Goal: Task Accomplishment & Management: Use online tool/utility

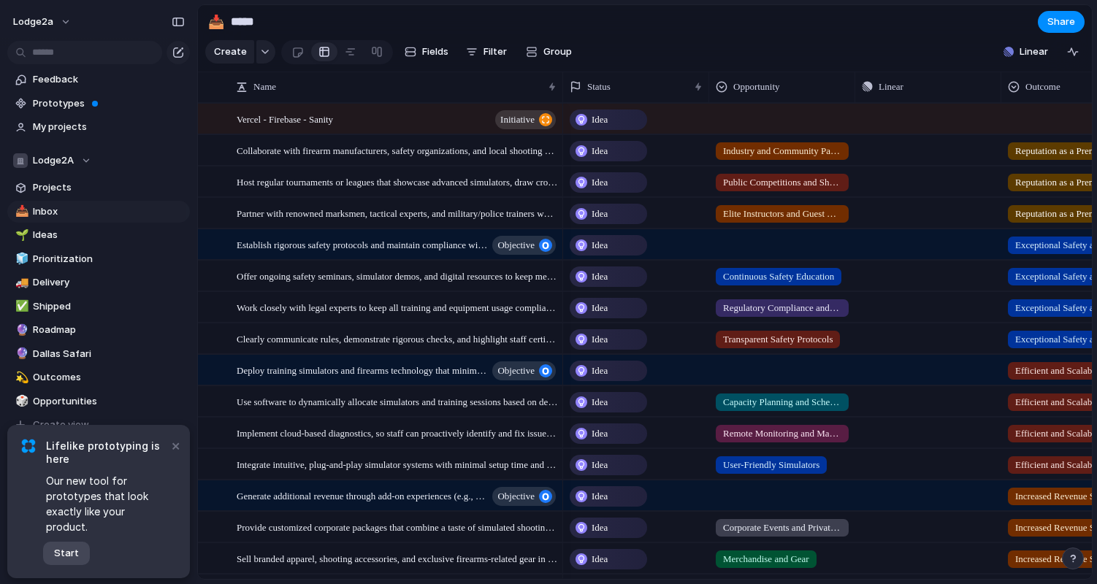
click at [74, 552] on span "Start" at bounding box center [66, 553] width 25 height 15
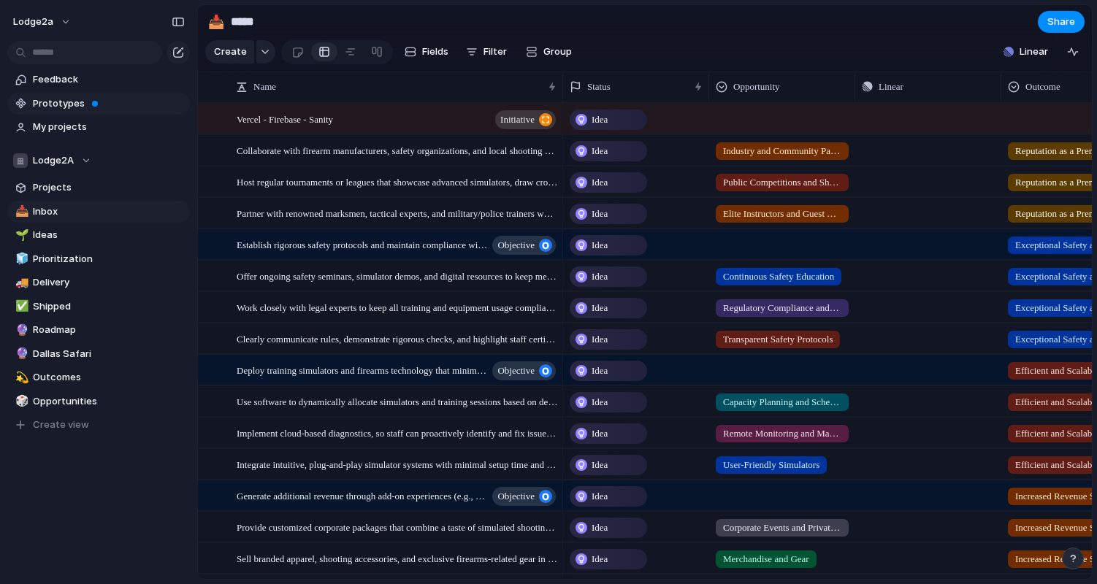
click at [57, 107] on span "Prototypes" at bounding box center [109, 103] width 152 height 15
click at [106, 79] on span "Feedback" at bounding box center [109, 79] width 152 height 15
